Goal: Navigation & Orientation: Find specific page/section

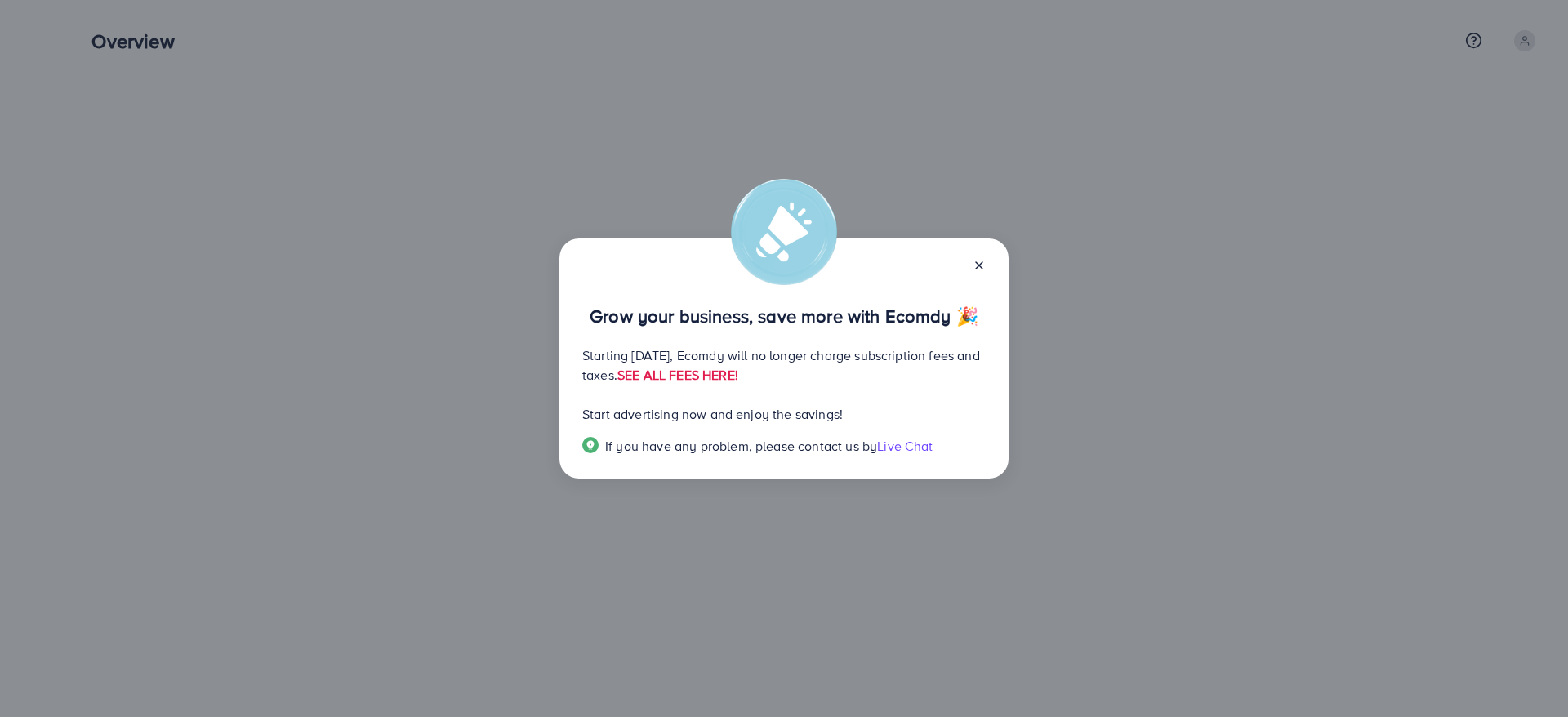
click at [981, 265] on icon at bounding box center [979, 265] width 13 height 13
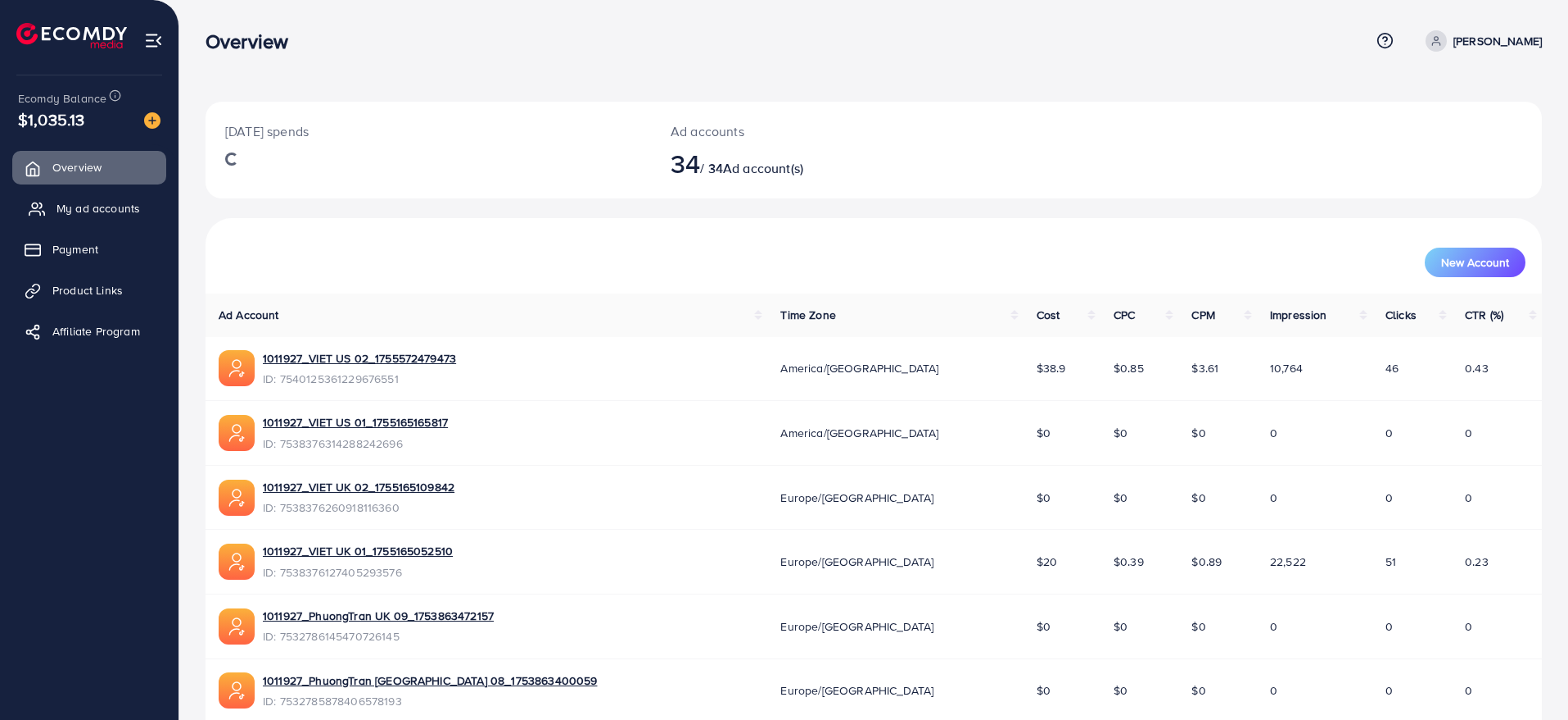
click at [129, 212] on span "My ad accounts" at bounding box center [97, 209] width 83 height 17
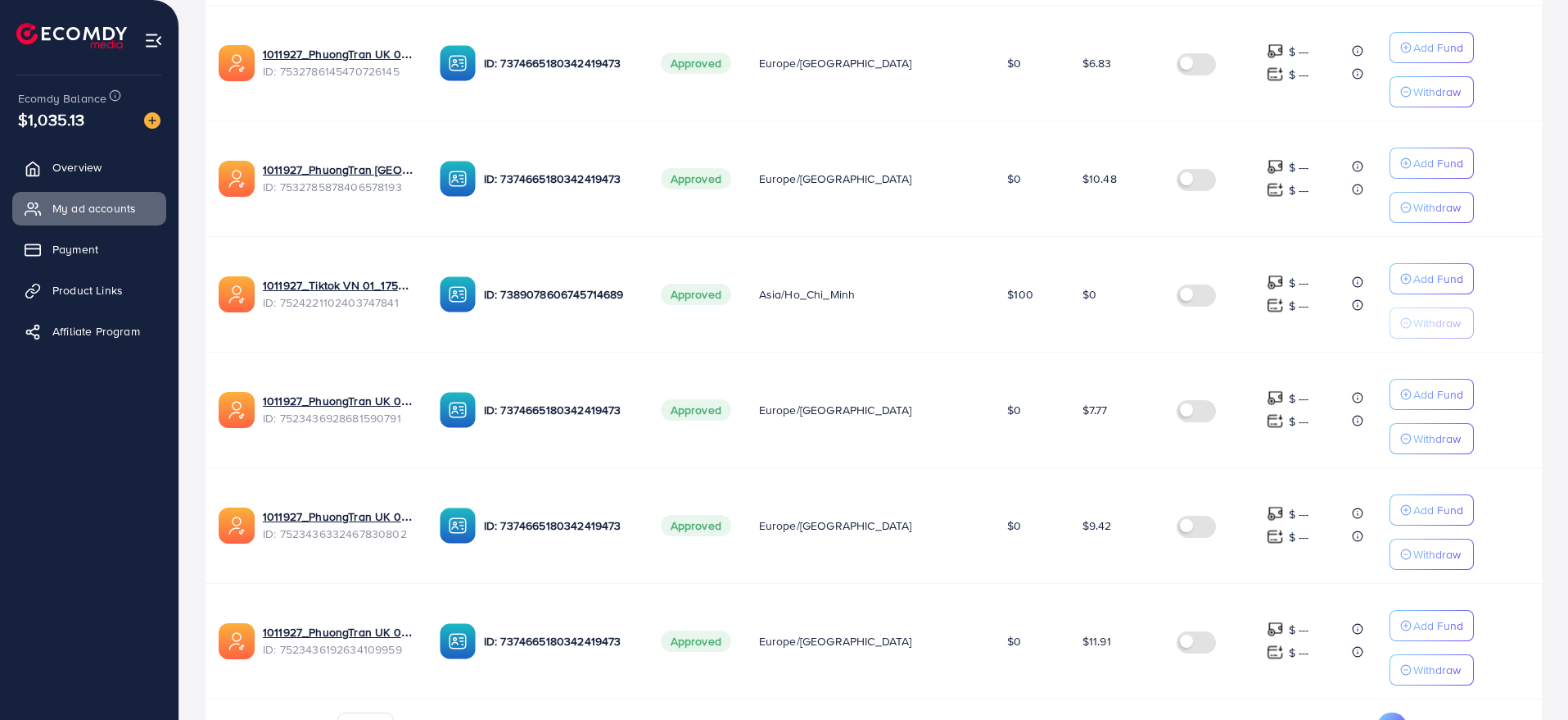
scroll to position [914, 0]
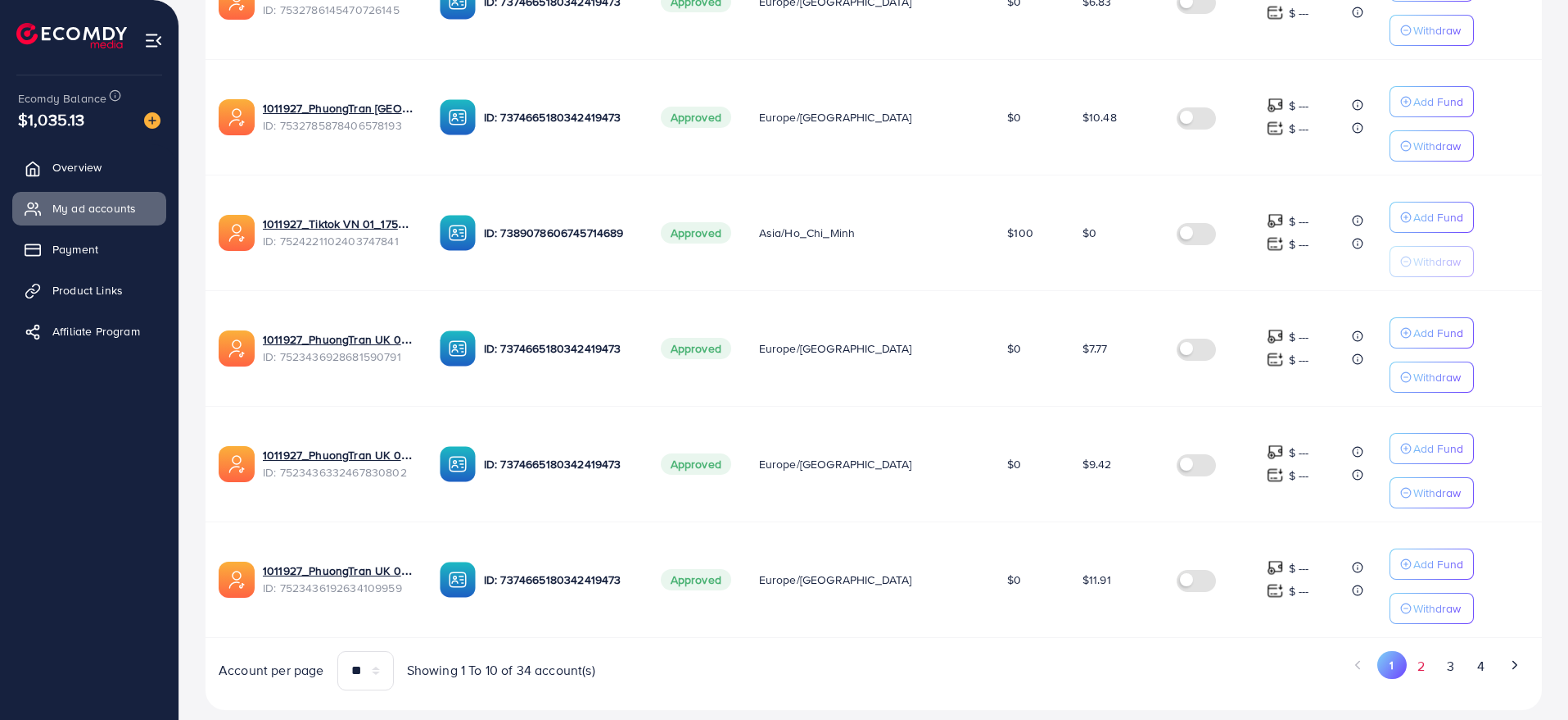
click at [1433, 667] on button "2" at bounding box center [1422, 666] width 30 height 30
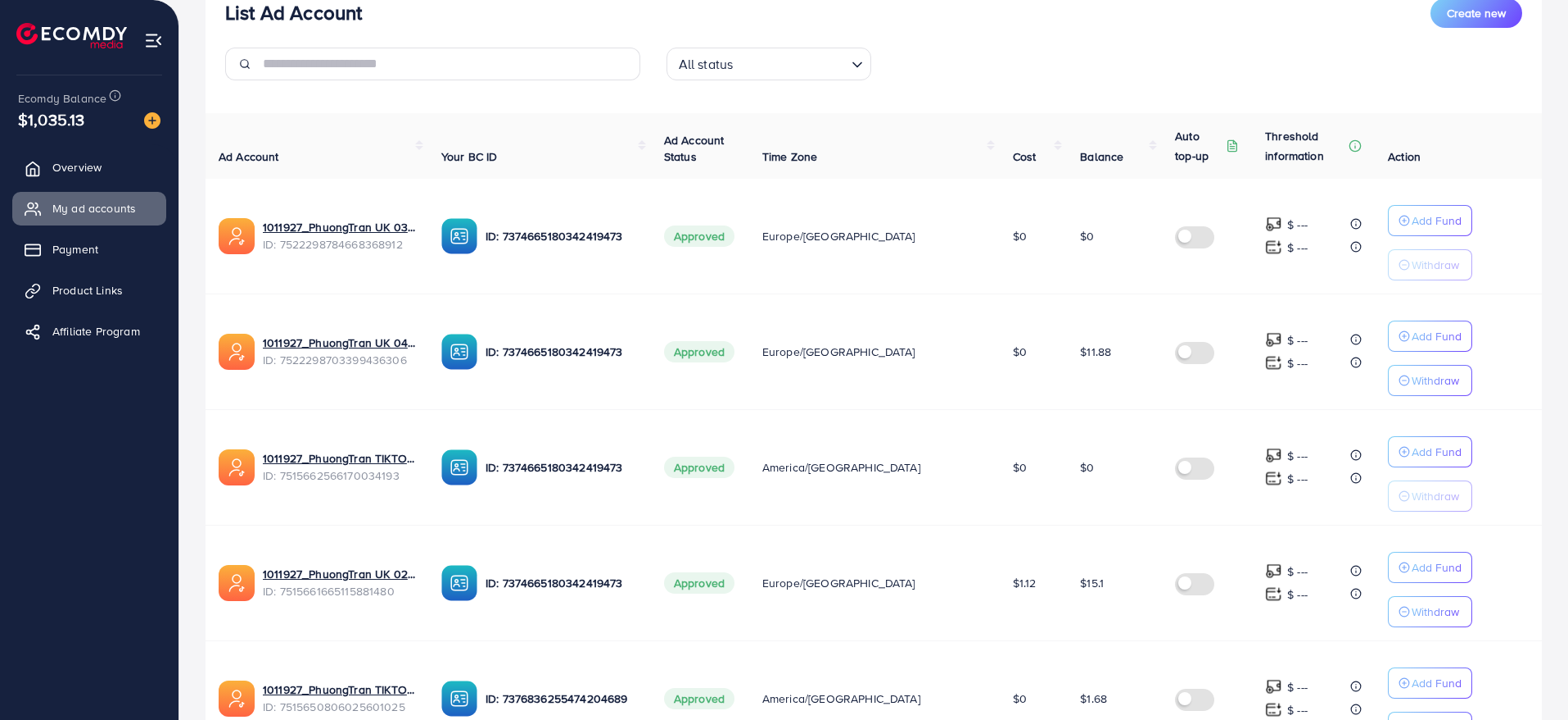
scroll to position [0, 0]
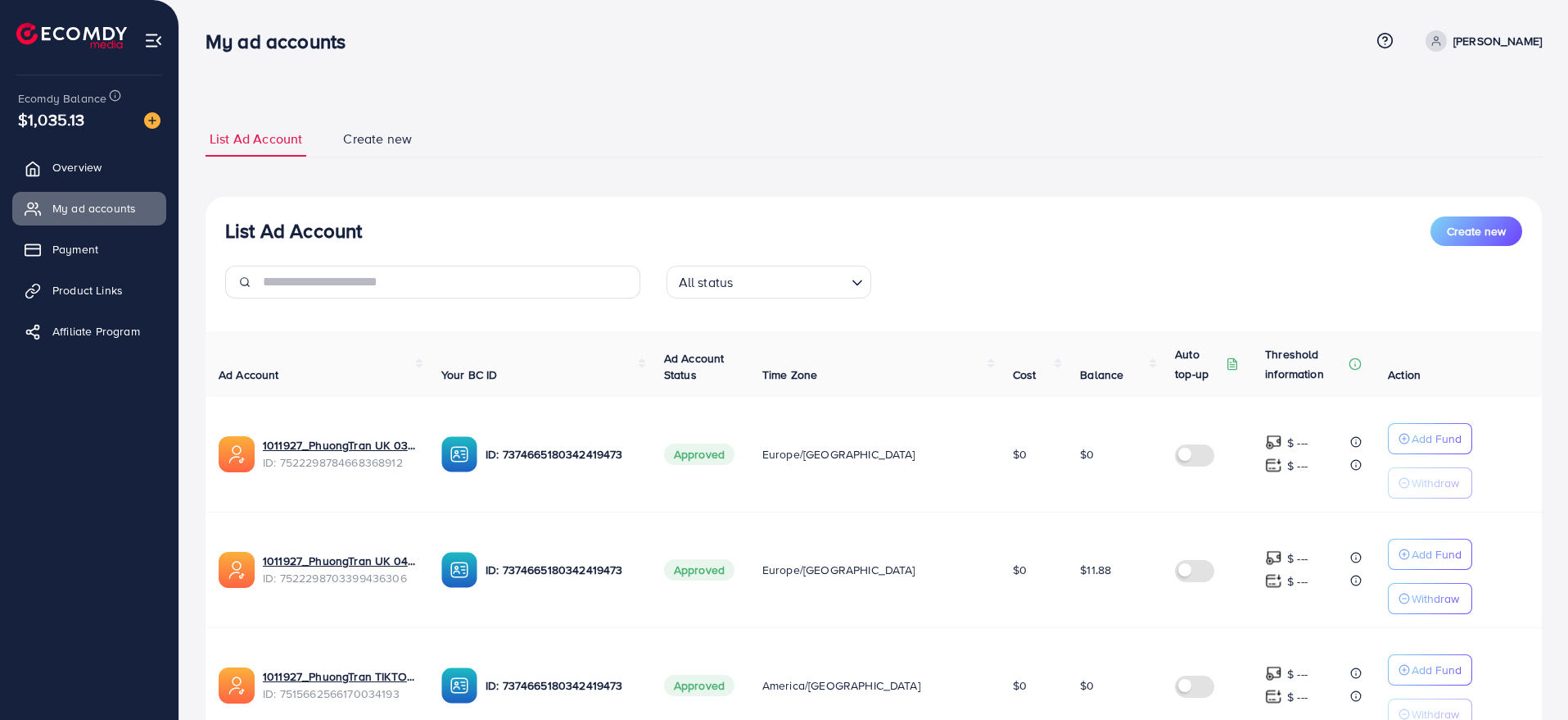
click at [368, 134] on span "Create new" at bounding box center [378, 138] width 69 height 19
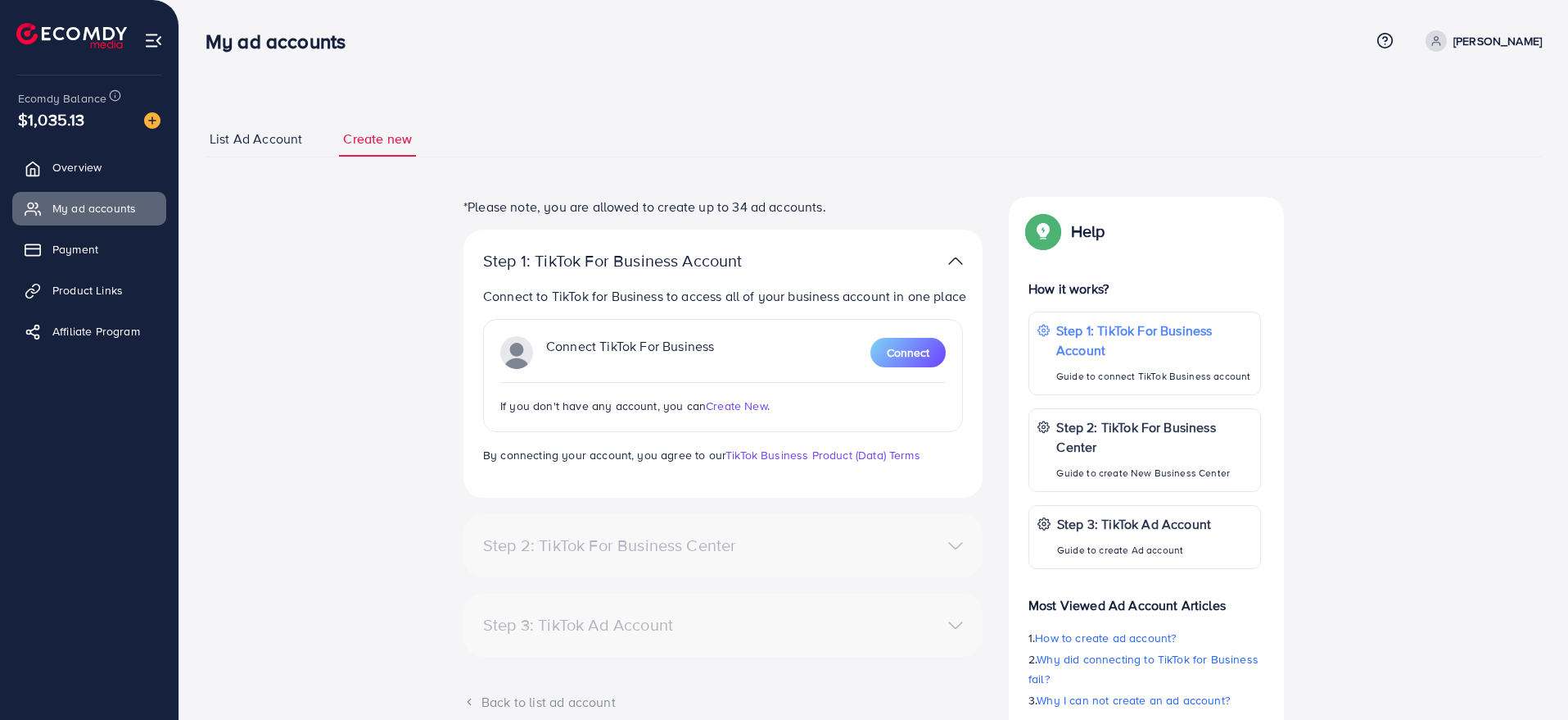
click at [258, 142] on span "List Ad Account" at bounding box center [255, 138] width 93 height 19
